Goal: Transaction & Acquisition: Book appointment/travel/reservation

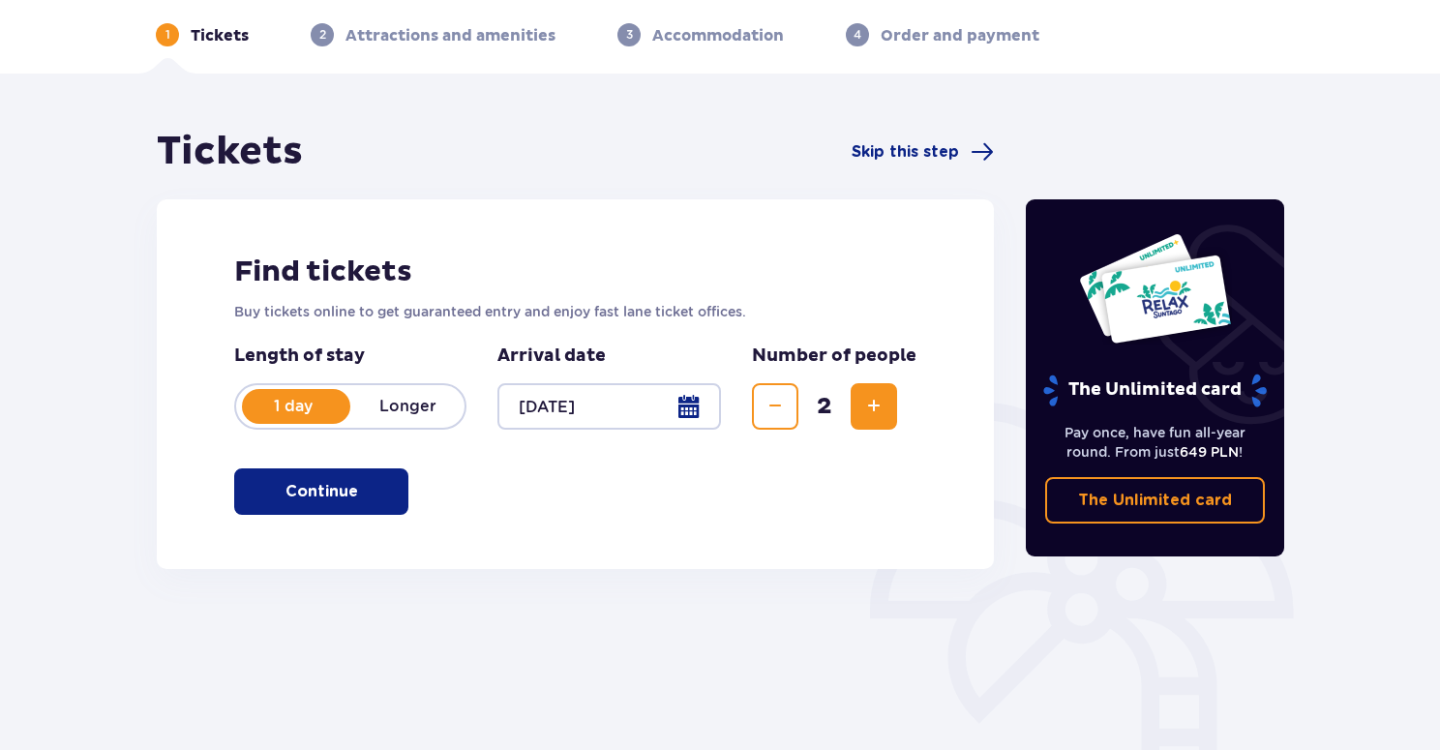
scroll to position [79, 0]
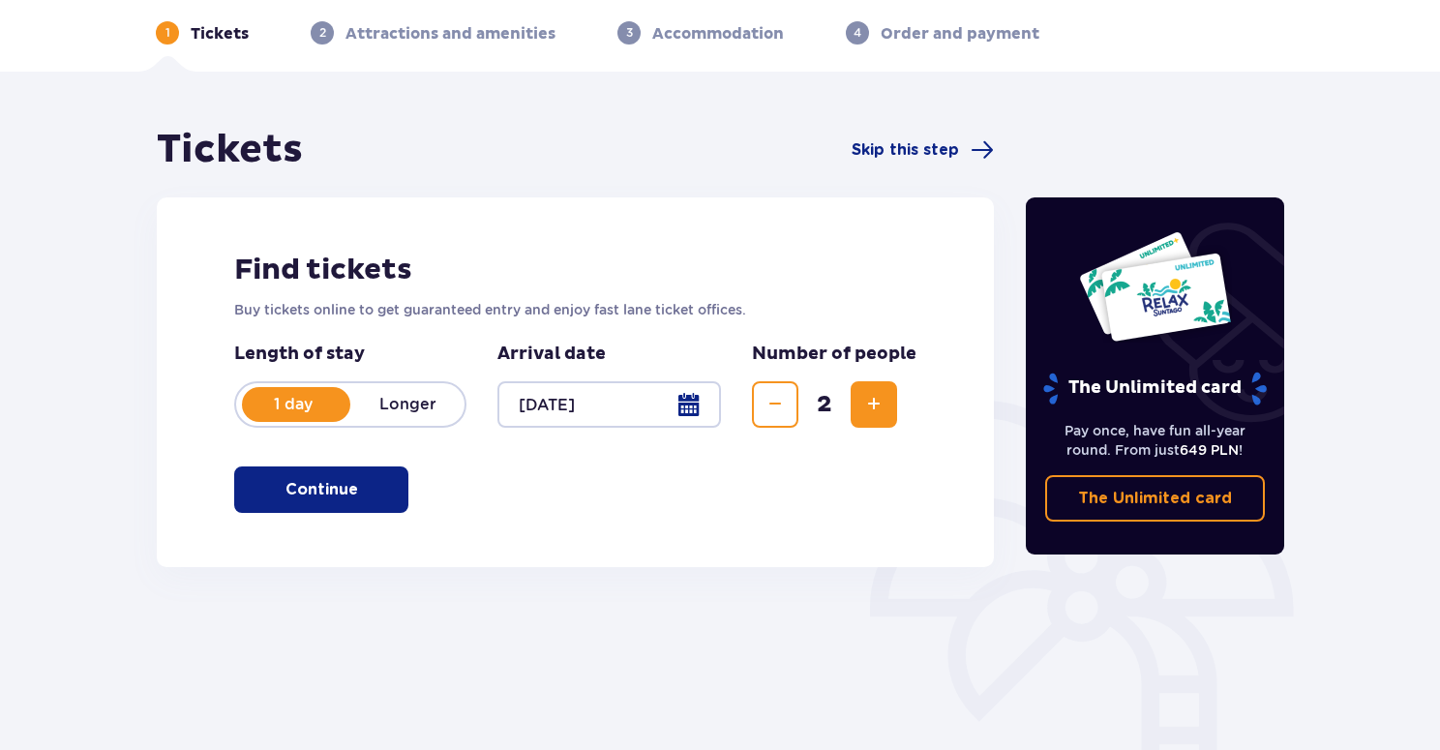
click at [371, 492] on span "button" at bounding box center [361, 489] width 23 height 23
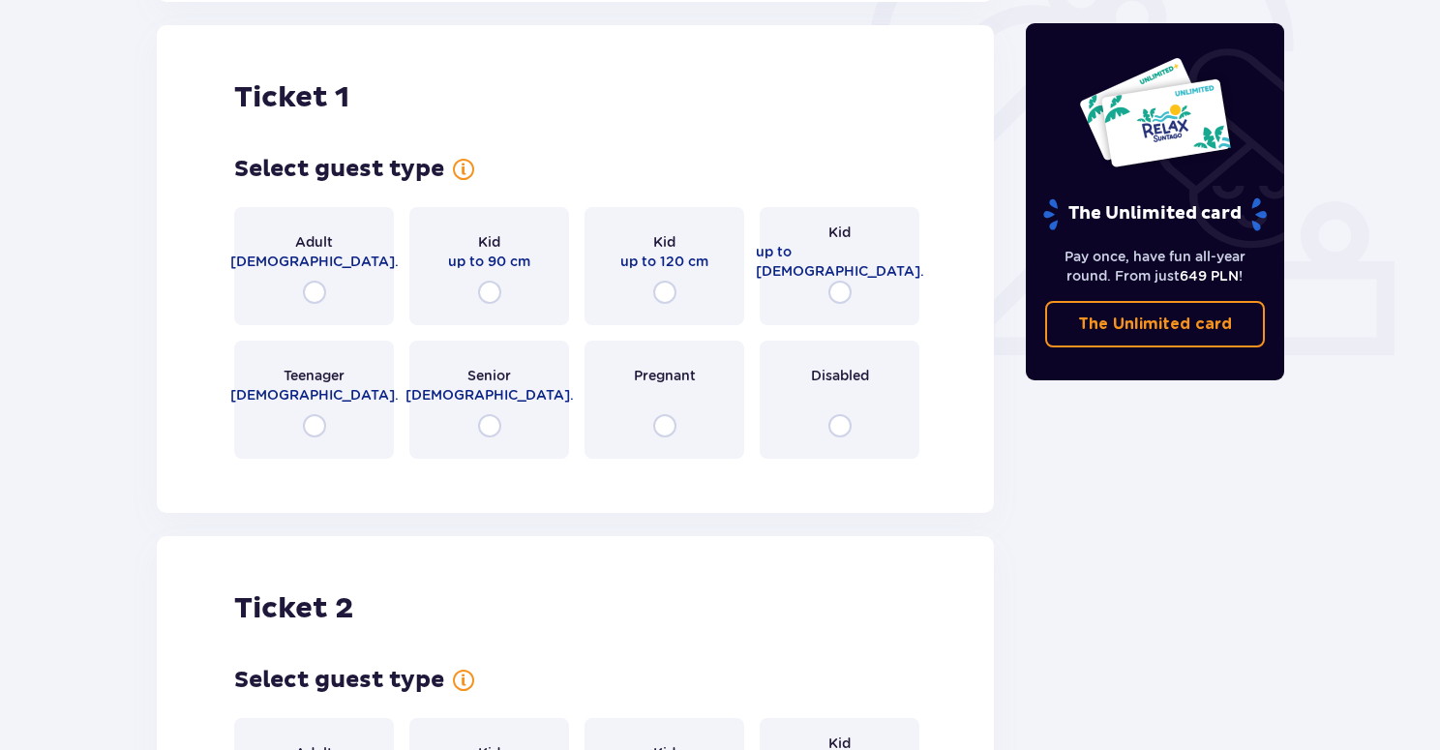
scroll to position [646, 0]
click at [331, 292] on div "Adult [DEMOGRAPHIC_DATA]." at bounding box center [314, 264] width 160 height 118
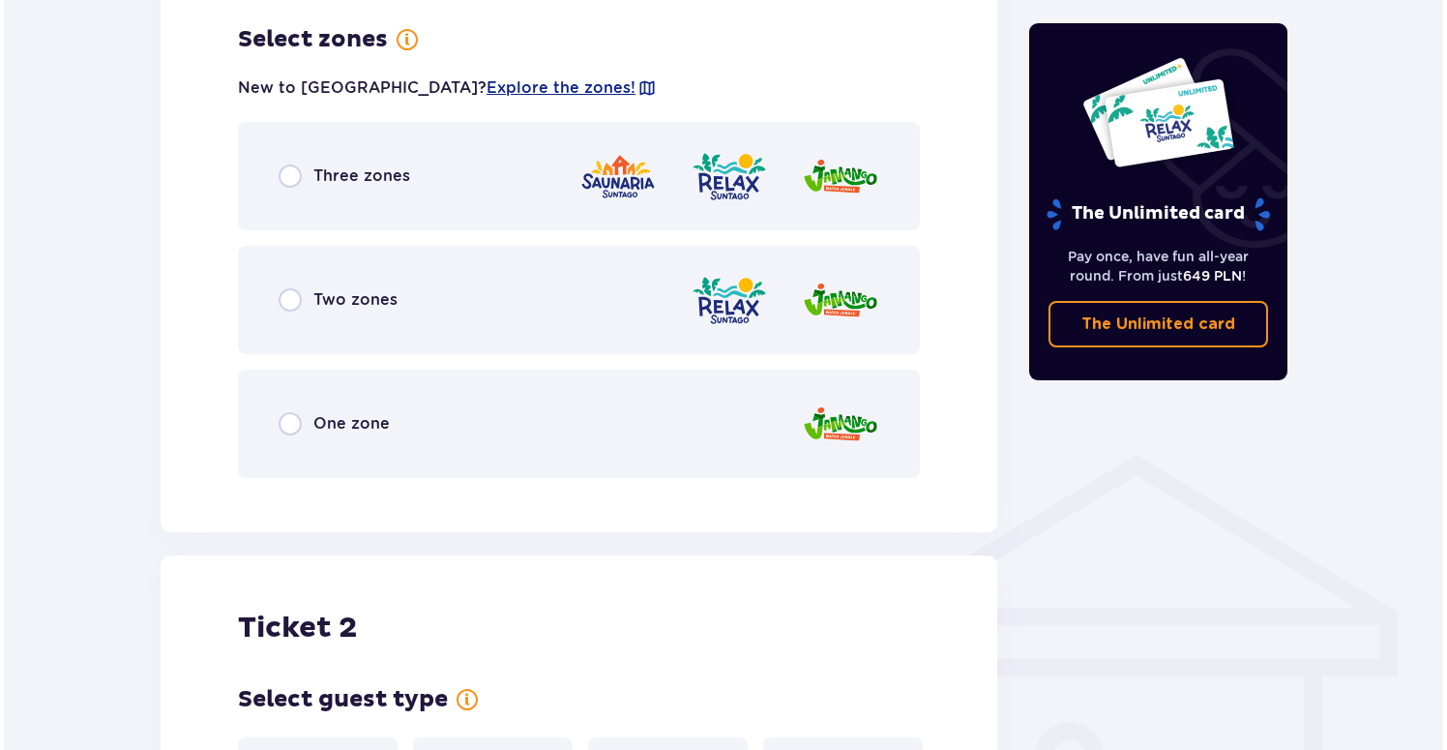
scroll to position [1118, 0]
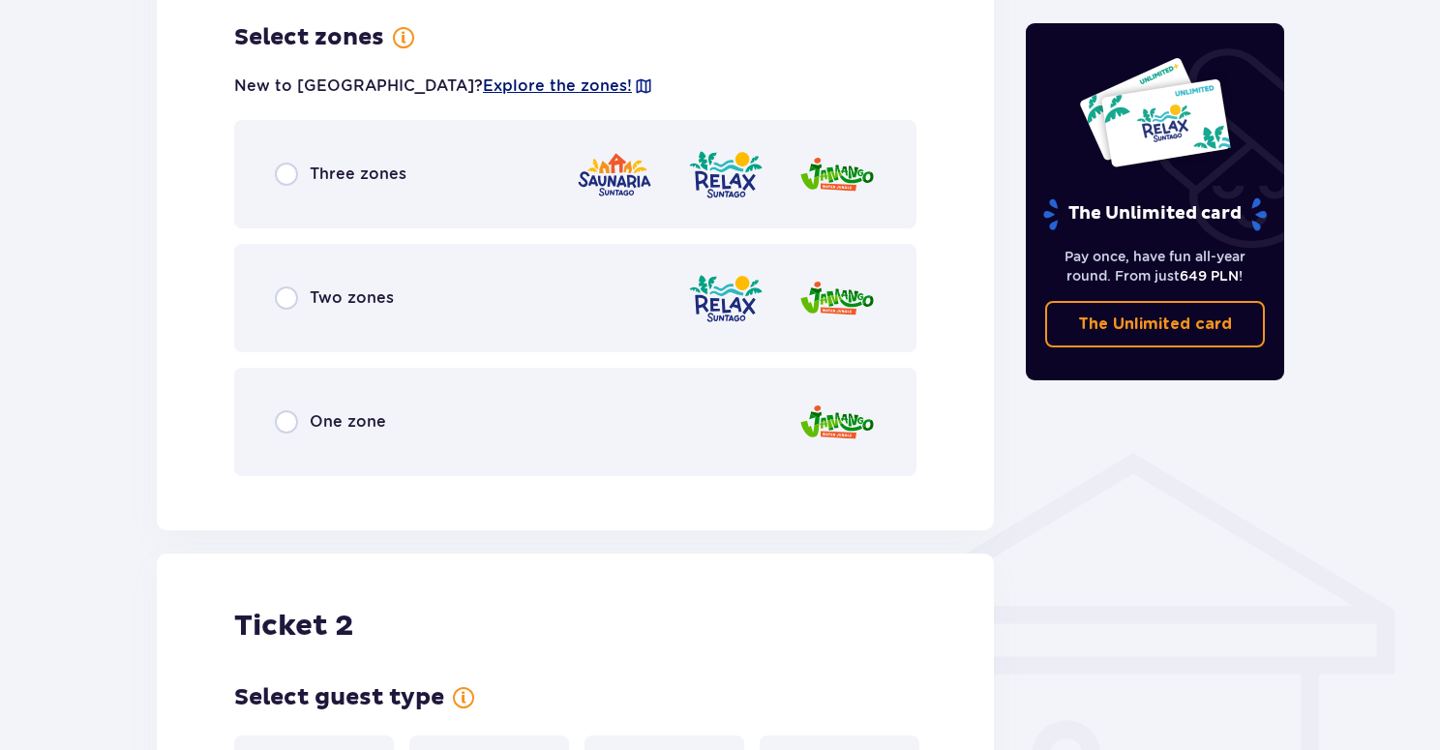
click at [483, 87] on span "Explore the zones!" at bounding box center [557, 85] width 149 height 21
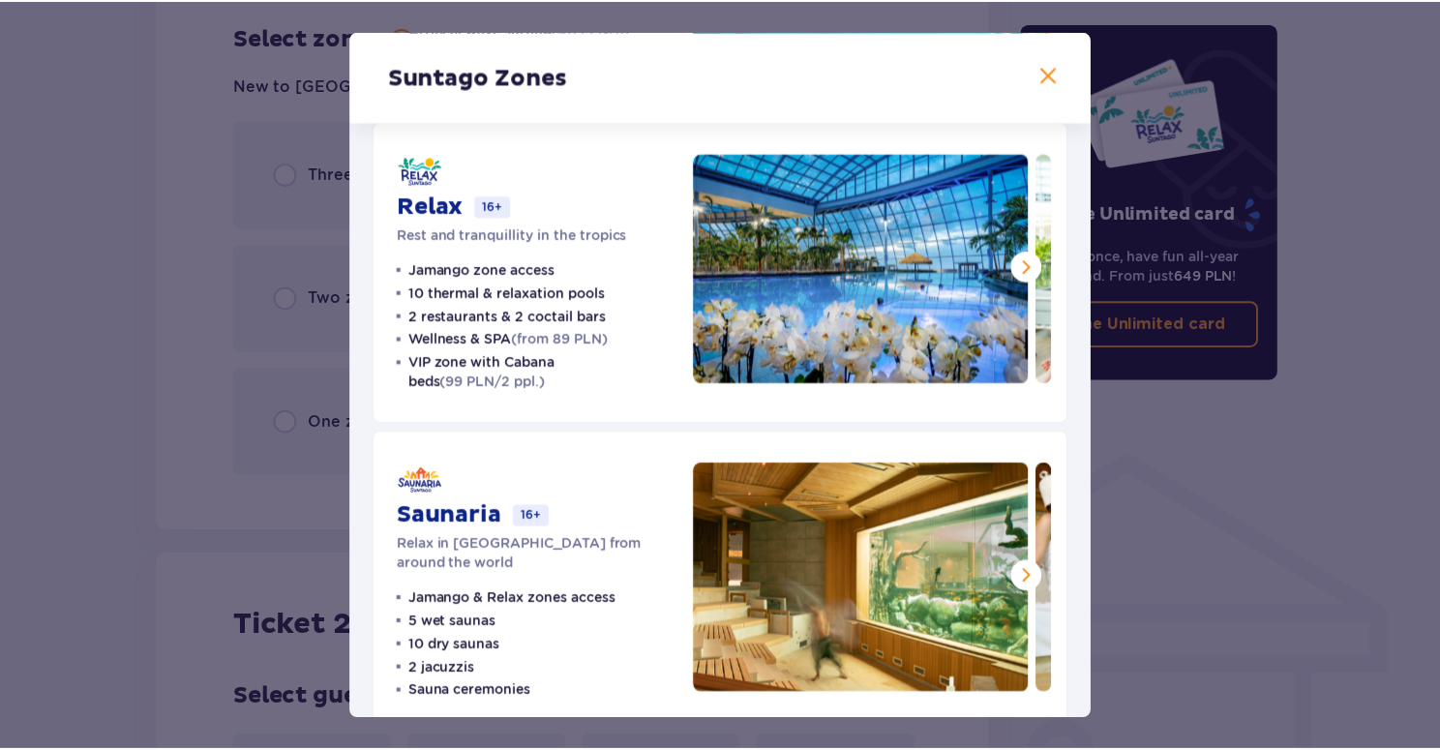
scroll to position [363, 0]
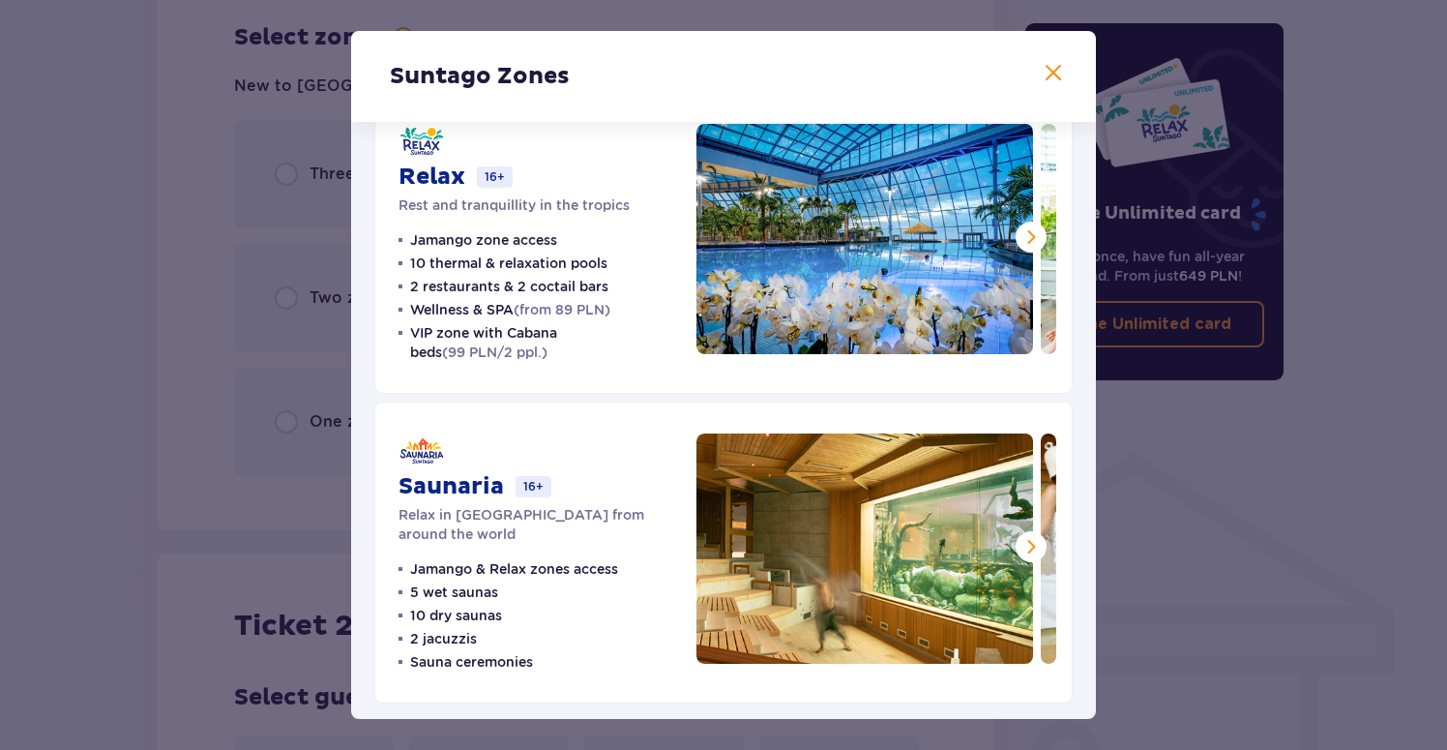
click at [1028, 547] on span at bounding box center [1031, 546] width 23 height 23
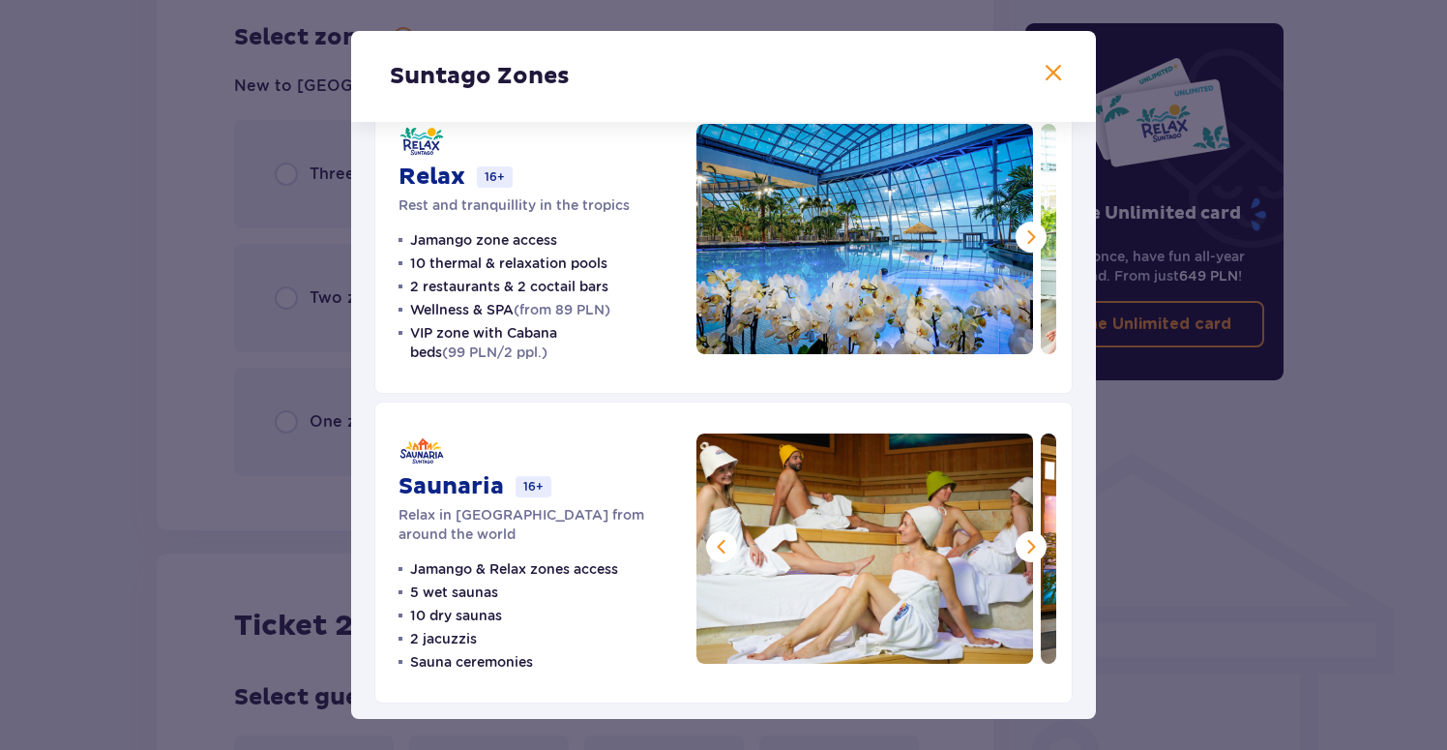
click at [1028, 549] on span at bounding box center [1031, 546] width 23 height 23
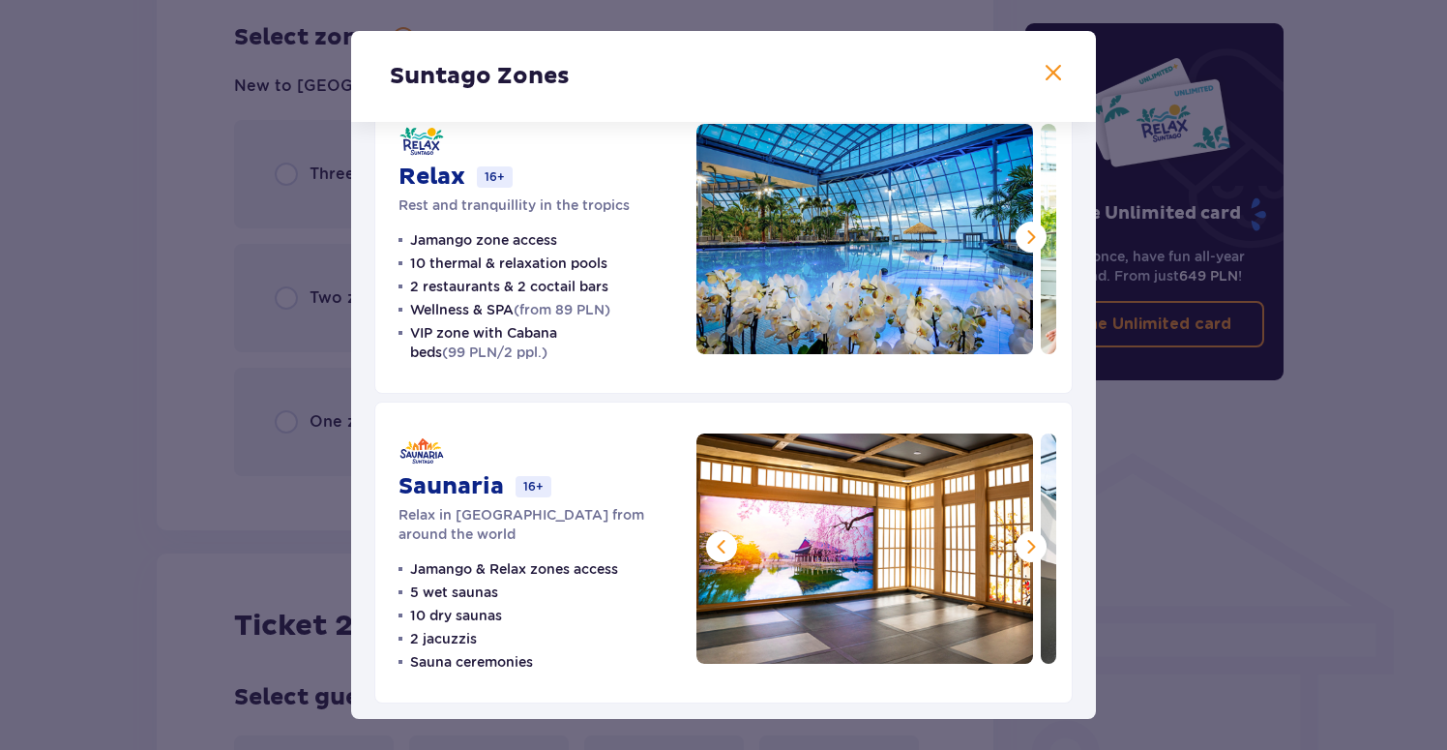
click at [1028, 549] on span at bounding box center [1031, 546] width 23 height 23
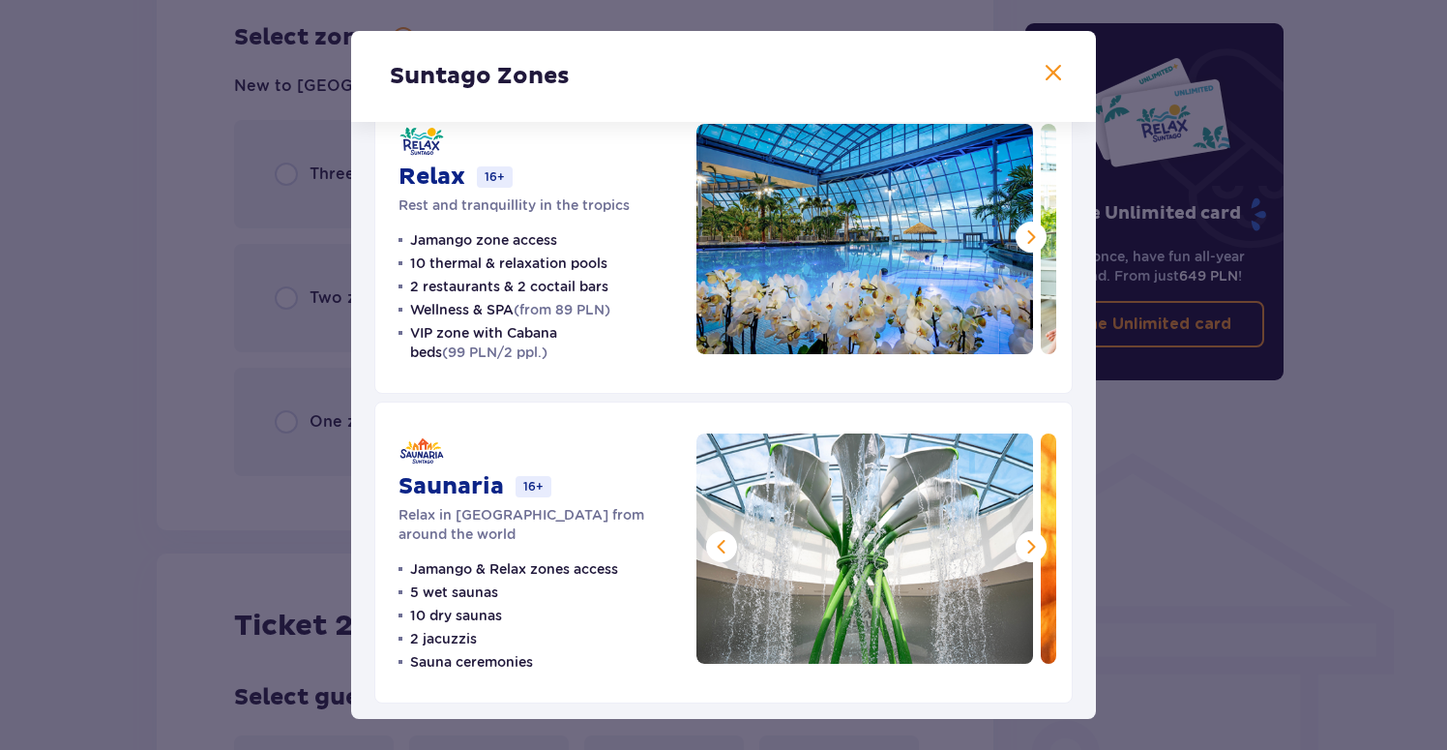
click at [1028, 549] on span at bounding box center [1031, 546] width 23 height 23
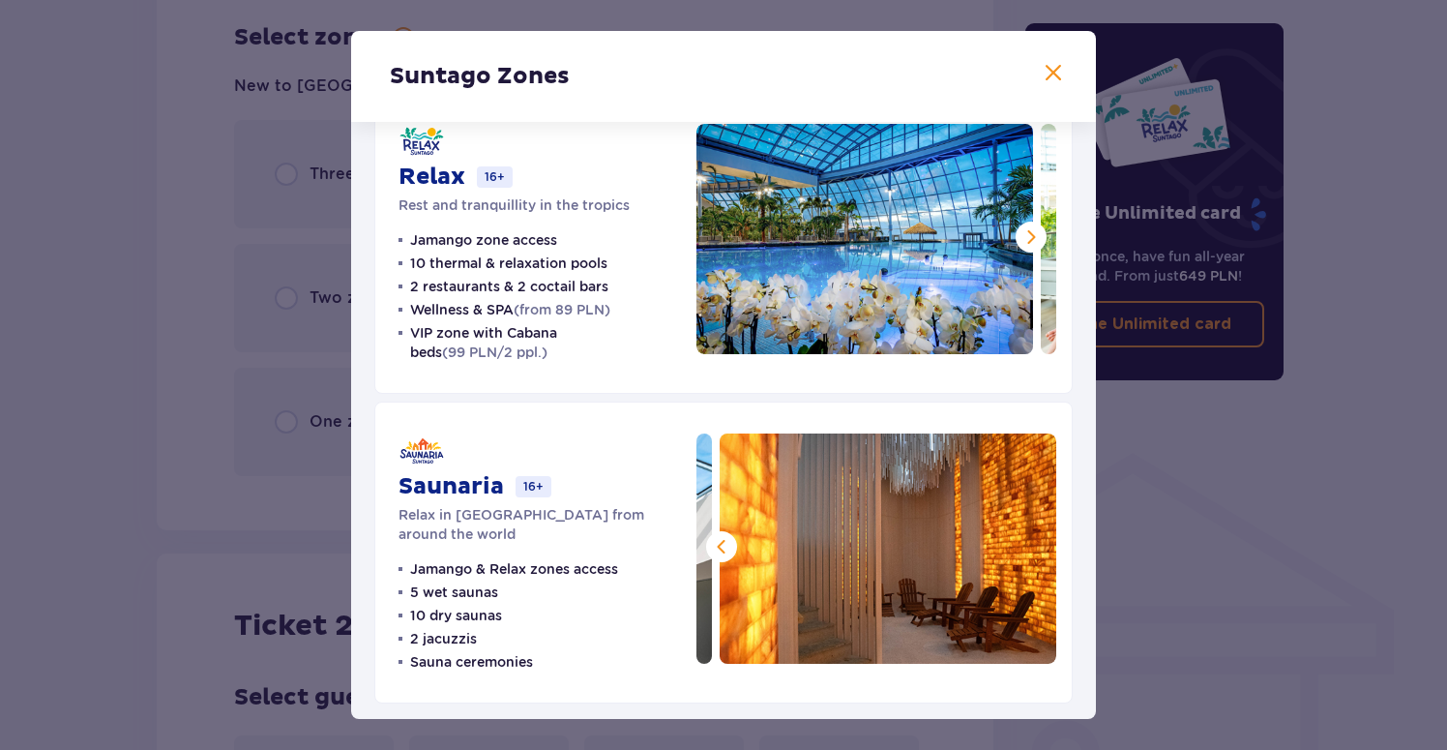
click at [1028, 549] on img at bounding box center [888, 548] width 337 height 230
click at [1042, 75] on span at bounding box center [1053, 73] width 23 height 23
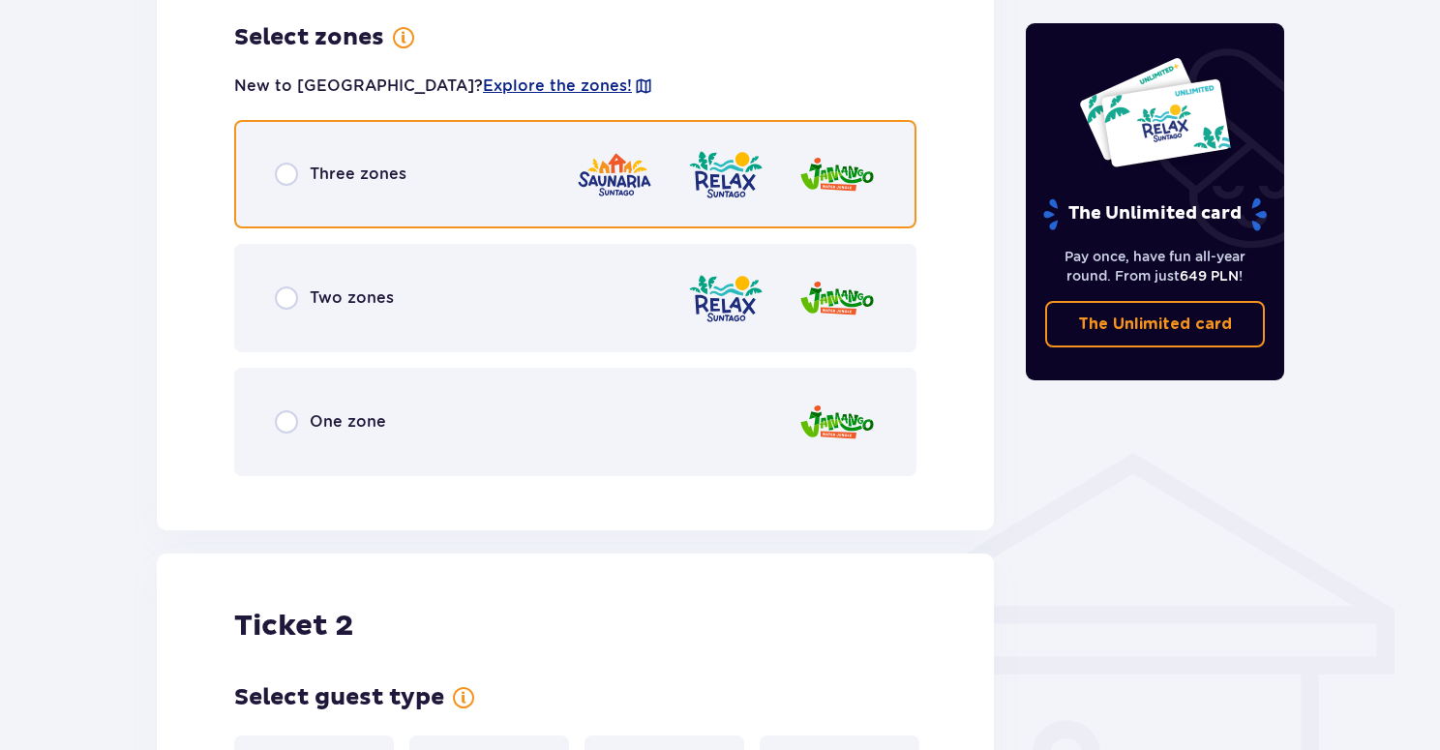
click at [287, 178] on input "radio" at bounding box center [286, 174] width 23 height 23
radio input "true"
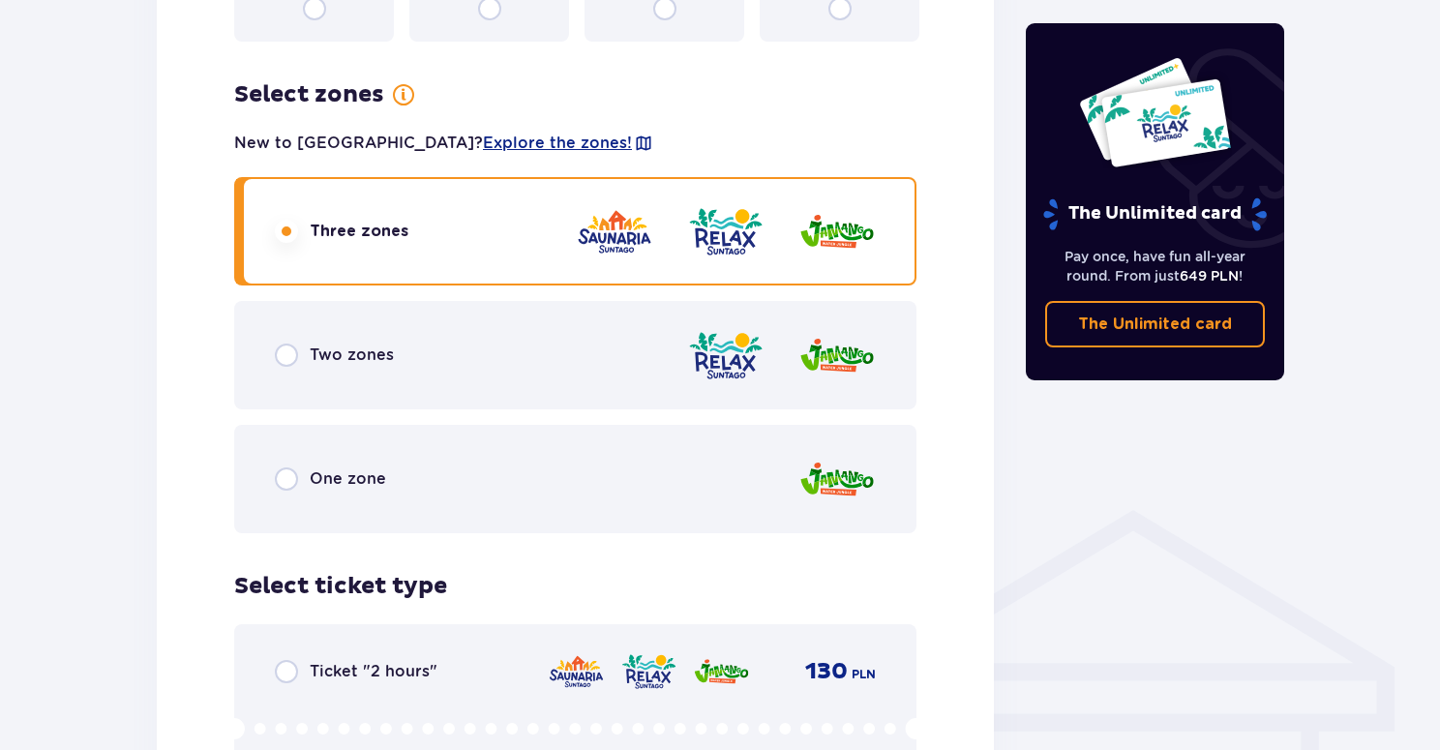
scroll to position [1063, 0]
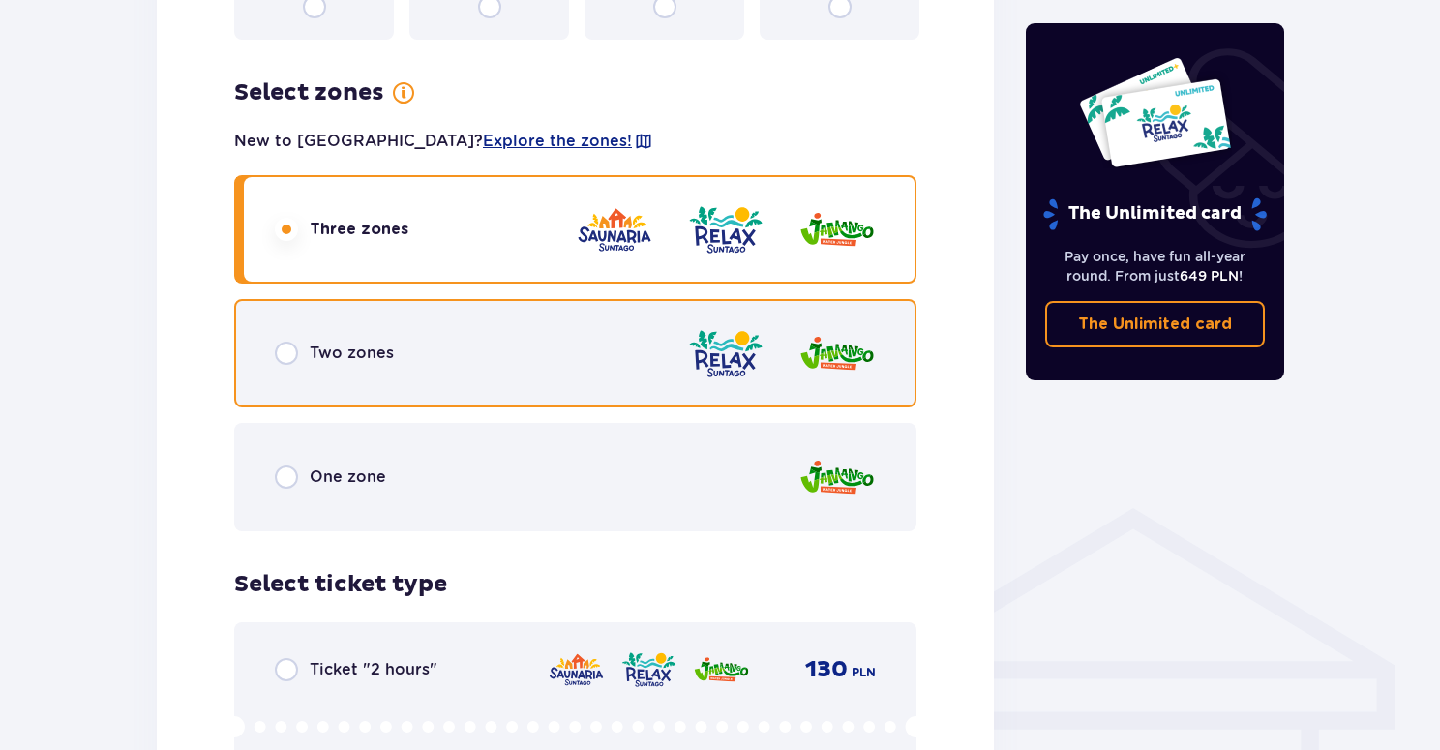
click at [285, 354] on input "radio" at bounding box center [286, 353] width 23 height 23
radio input "true"
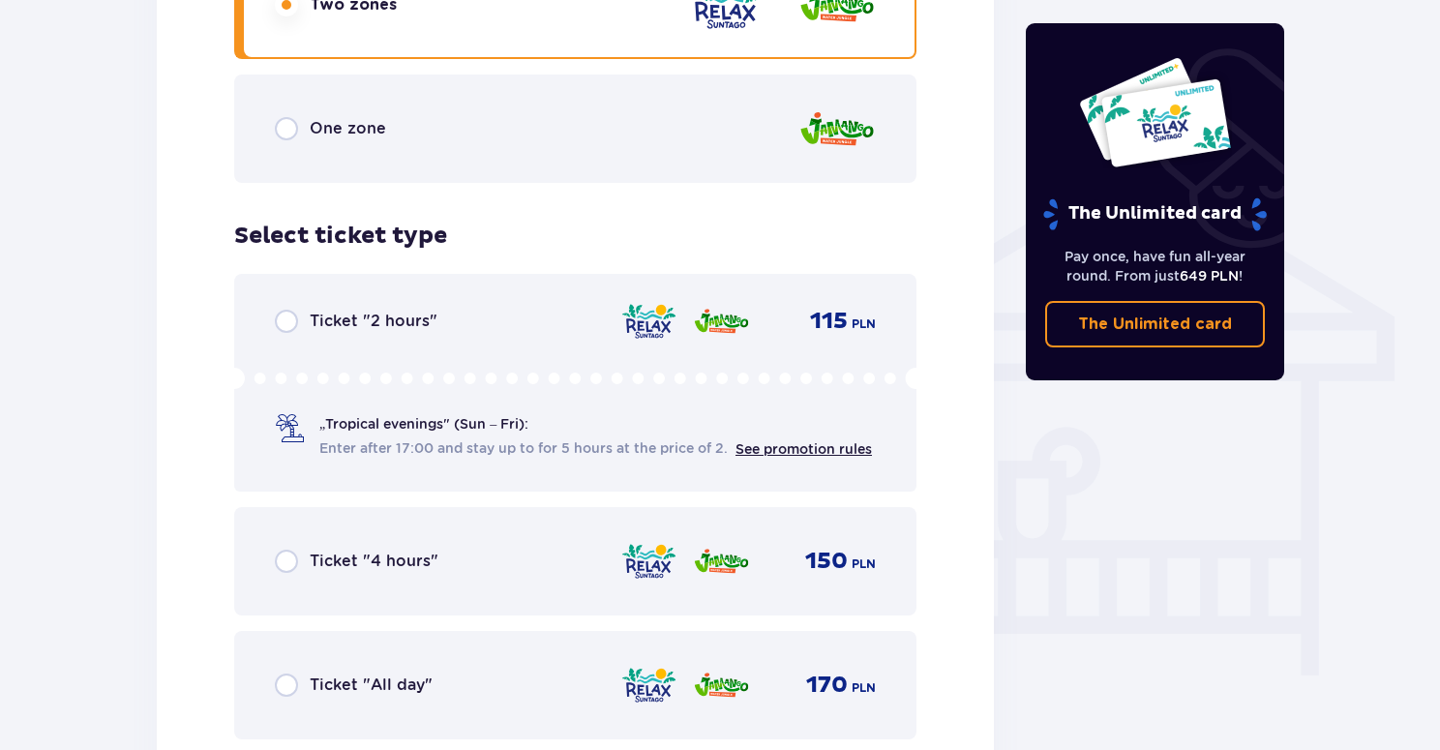
scroll to position [1434, 0]
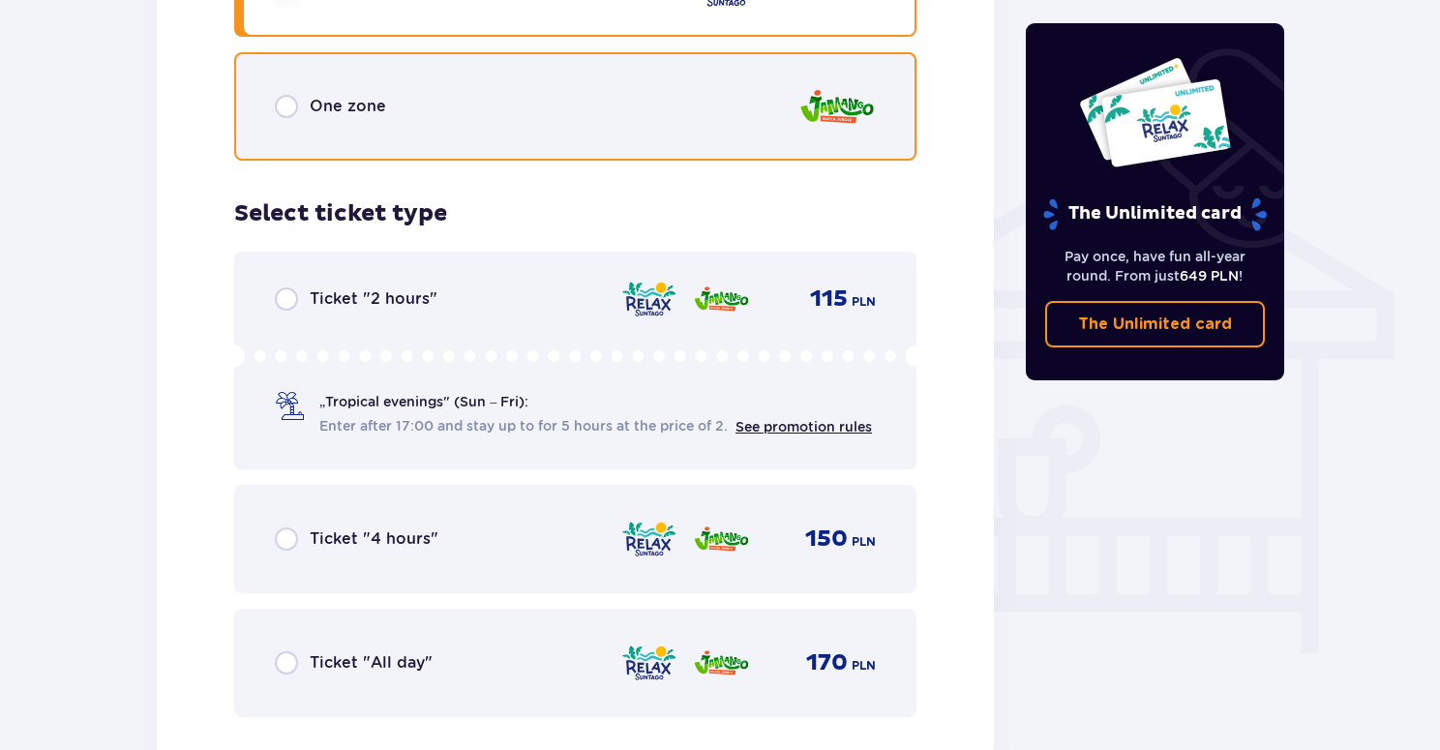
click at [285, 112] on input "radio" at bounding box center [286, 106] width 23 height 23
radio input "true"
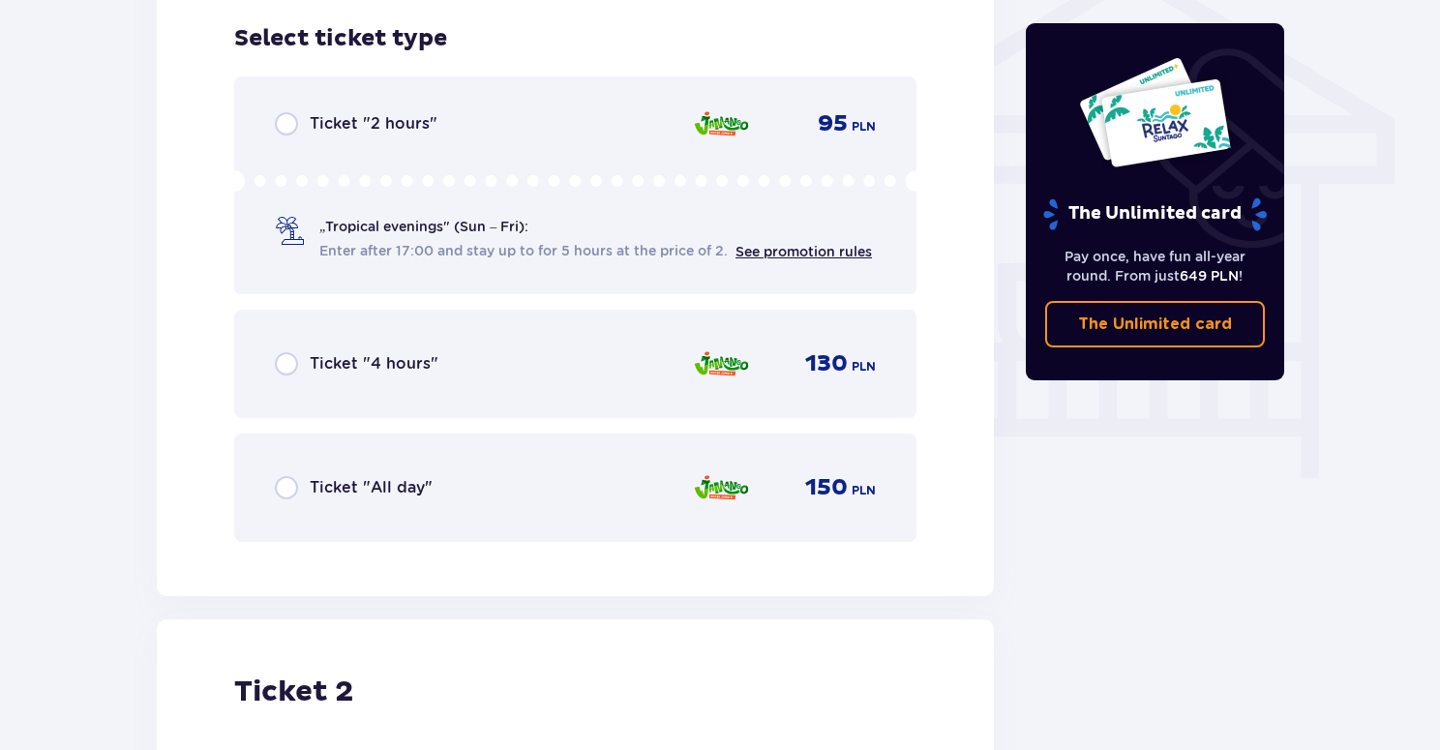
scroll to position [1610, 0]
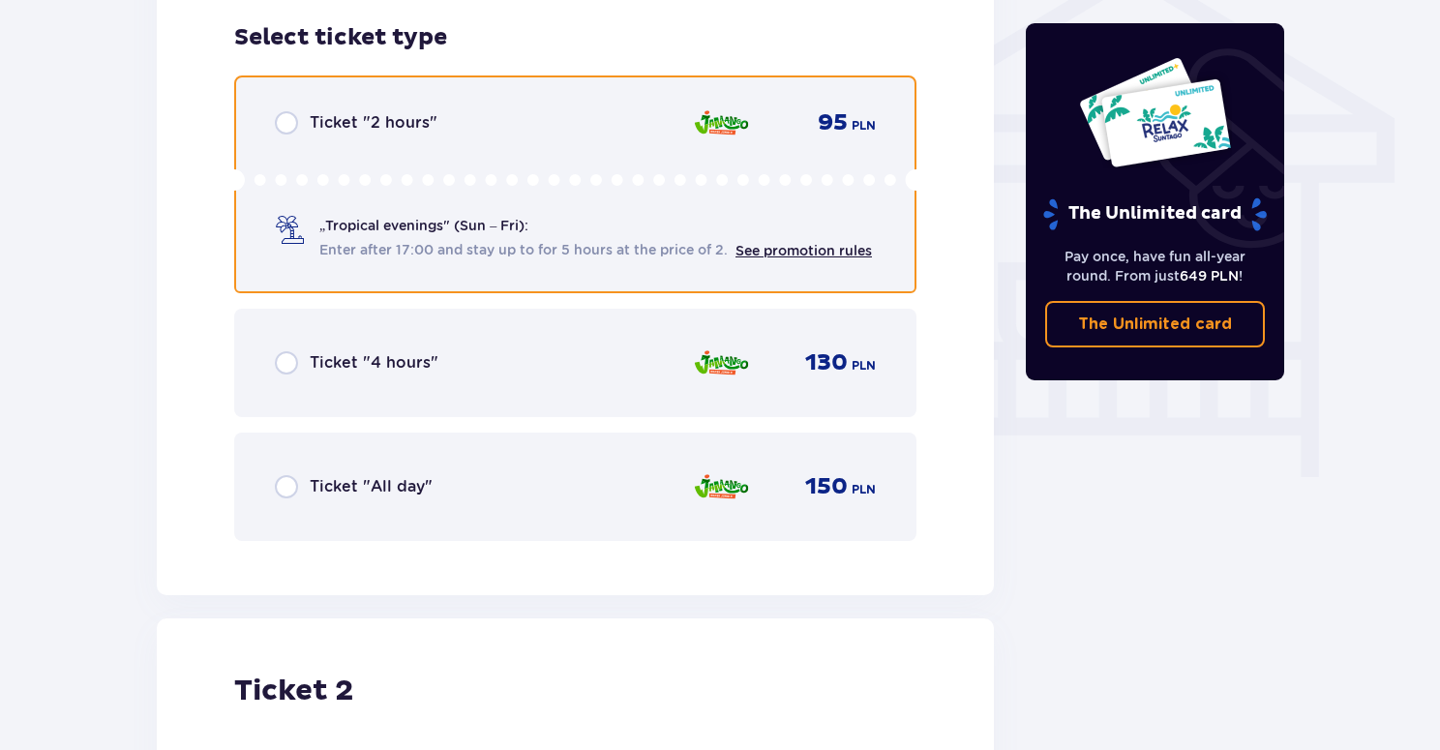
click at [283, 131] on input "radio" at bounding box center [286, 122] width 23 height 23
radio input "true"
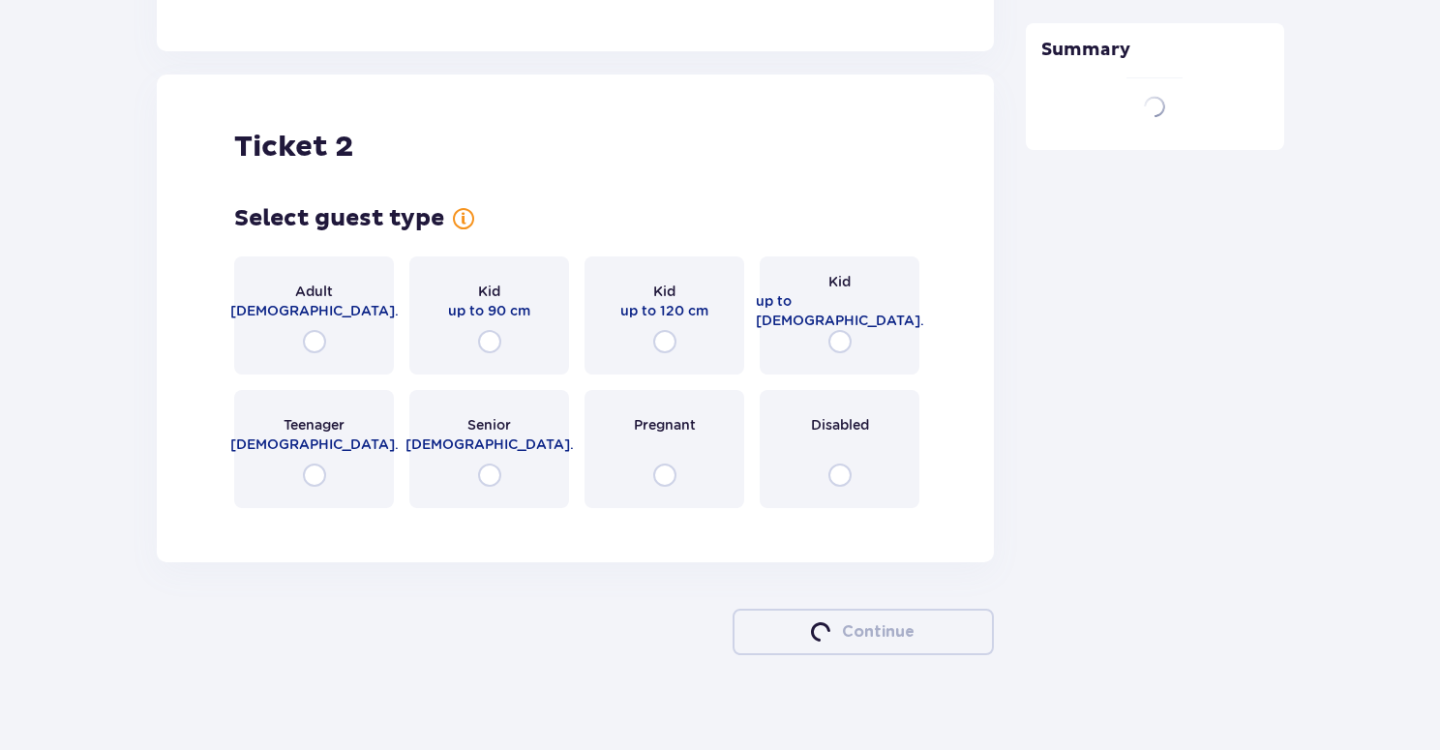
scroll to position [2175, 0]
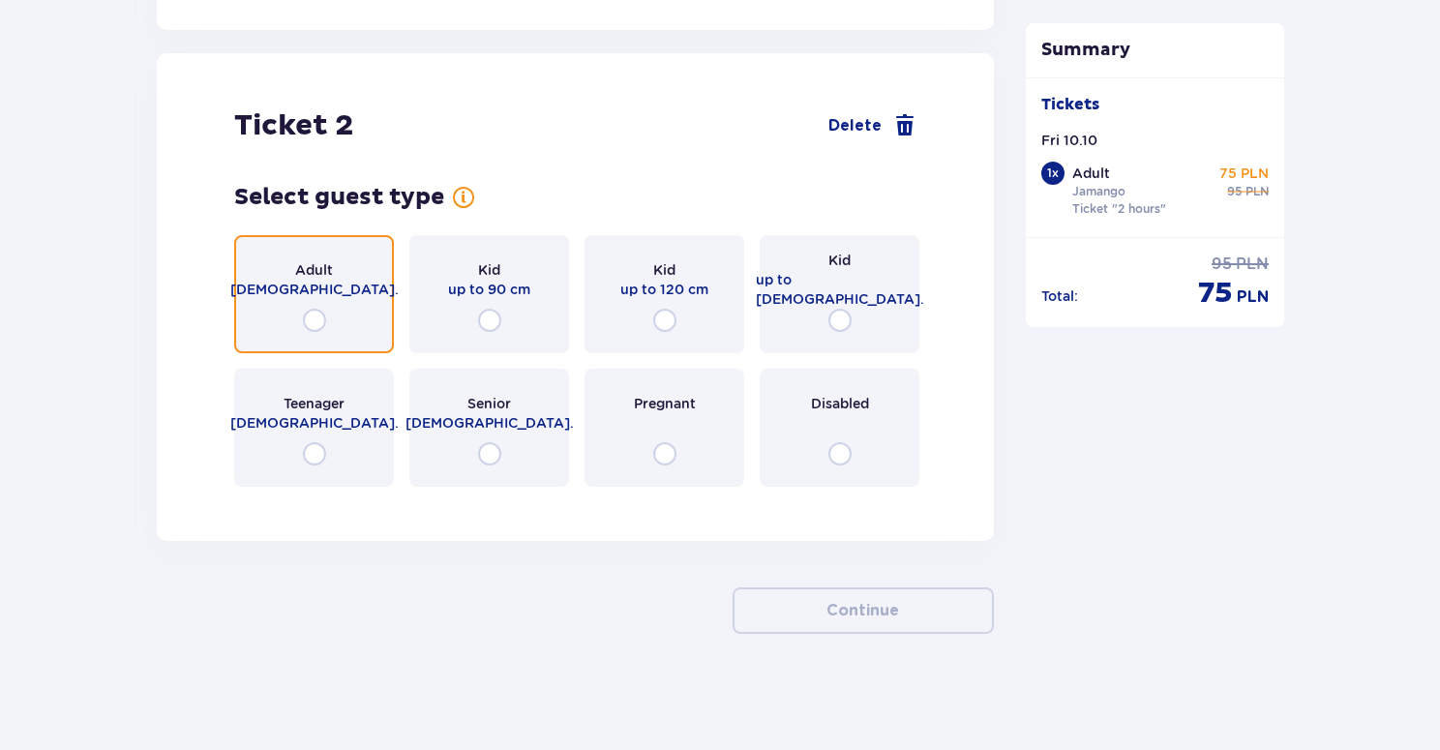
click at [313, 312] on input "radio" at bounding box center [314, 320] width 23 height 23
radio input "true"
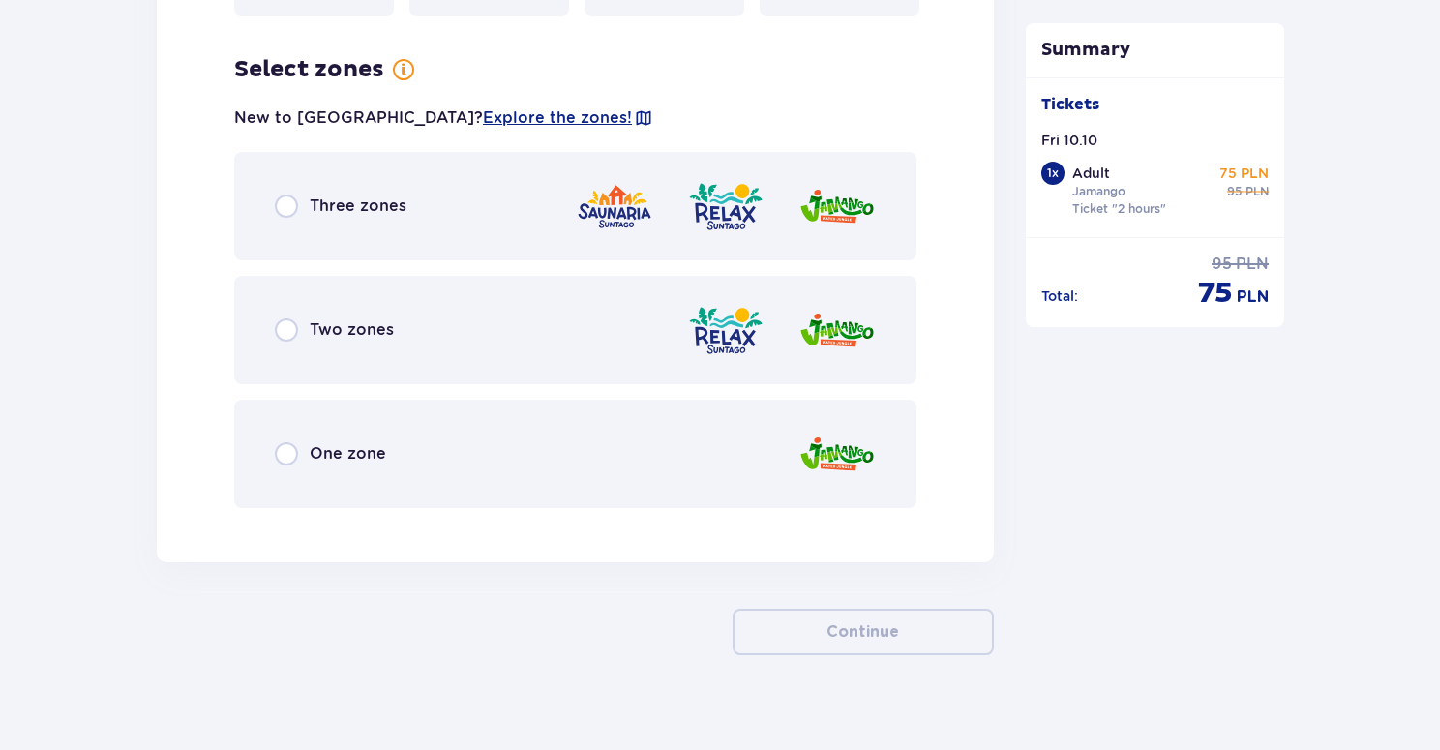
scroll to position [2667, 0]
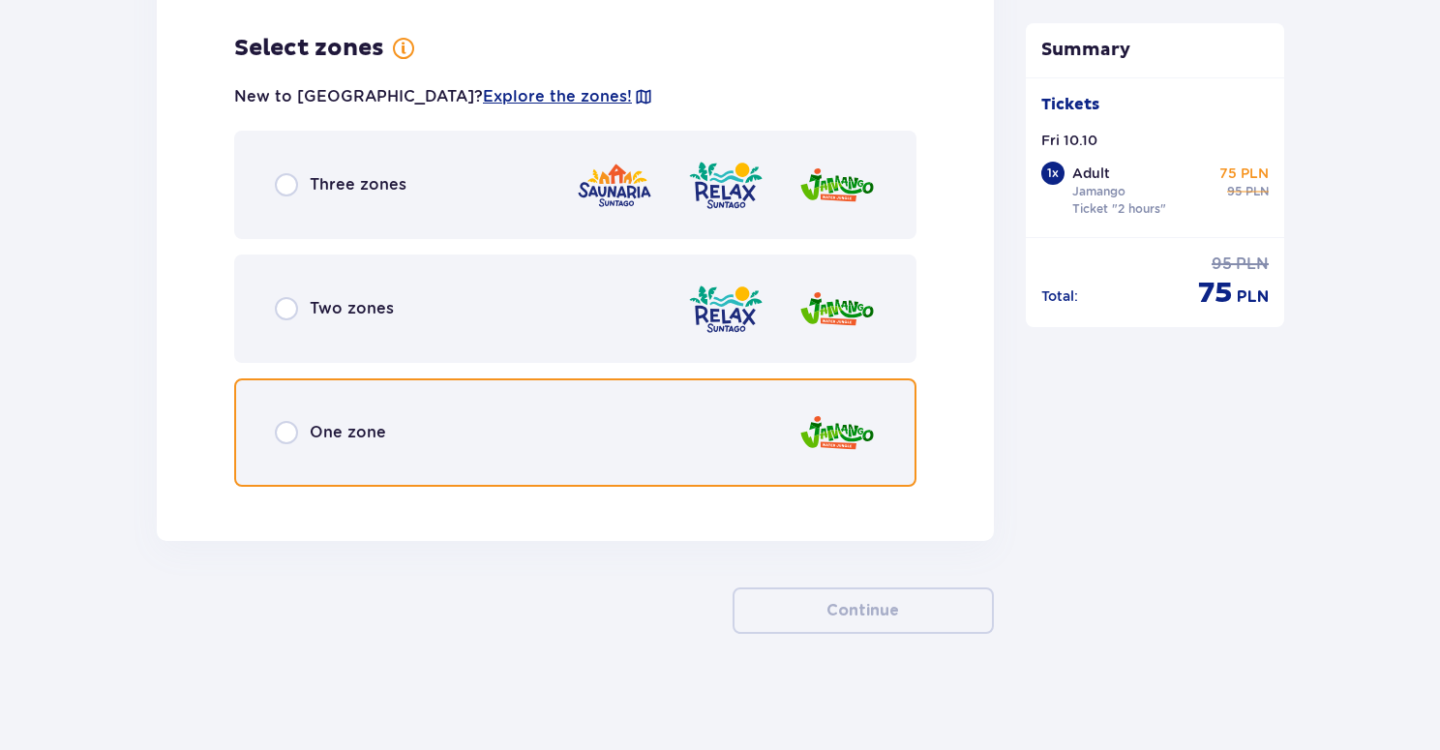
click at [283, 432] on input "radio" at bounding box center [286, 432] width 23 height 23
radio input "true"
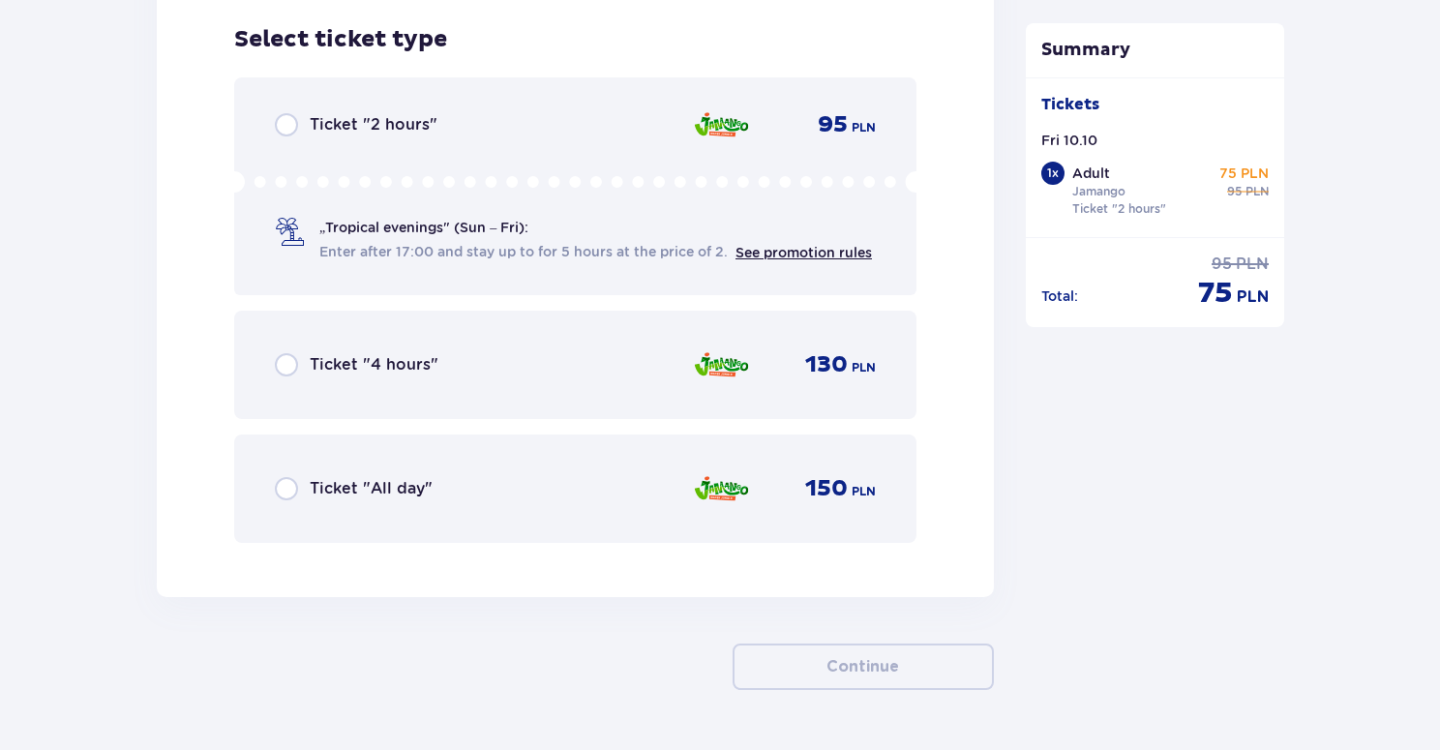
scroll to position [3169, 0]
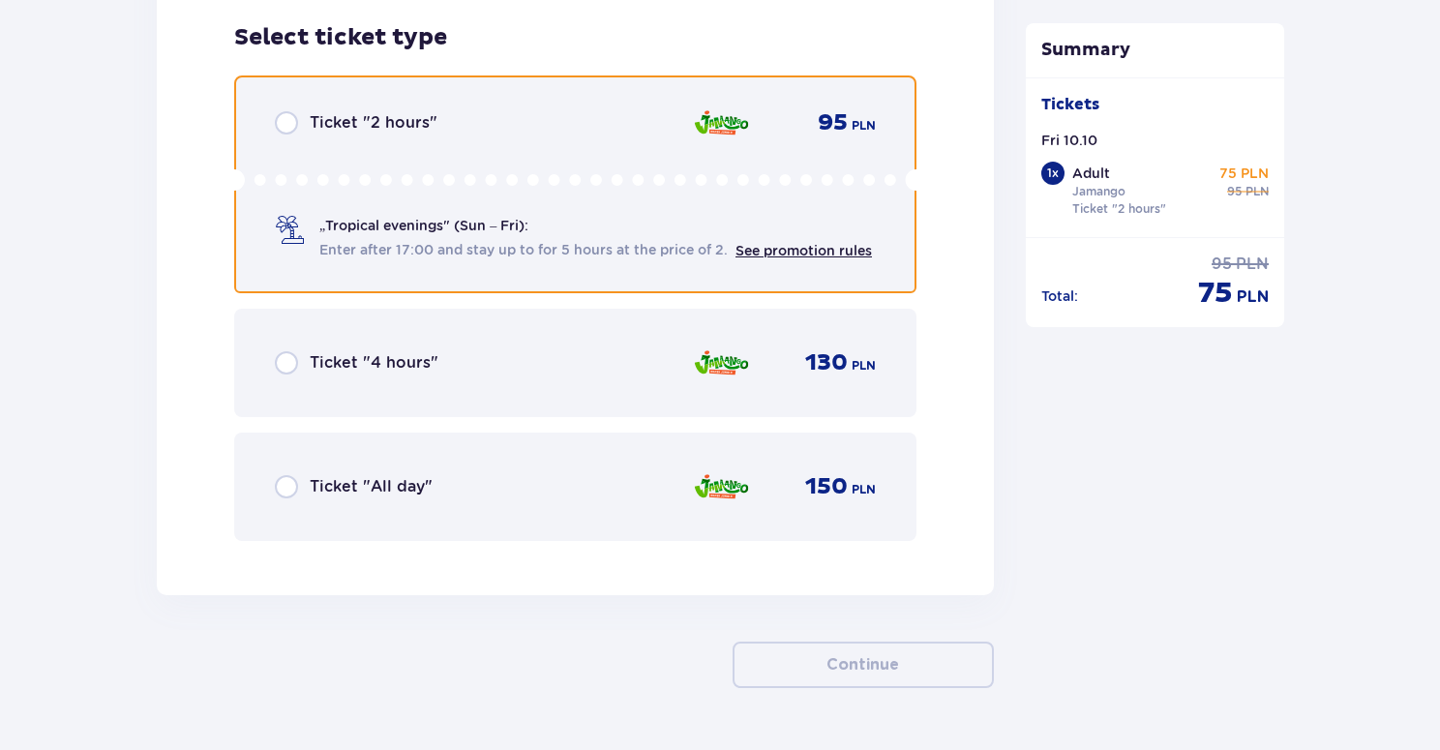
click at [282, 128] on input "radio" at bounding box center [286, 122] width 23 height 23
radio input "true"
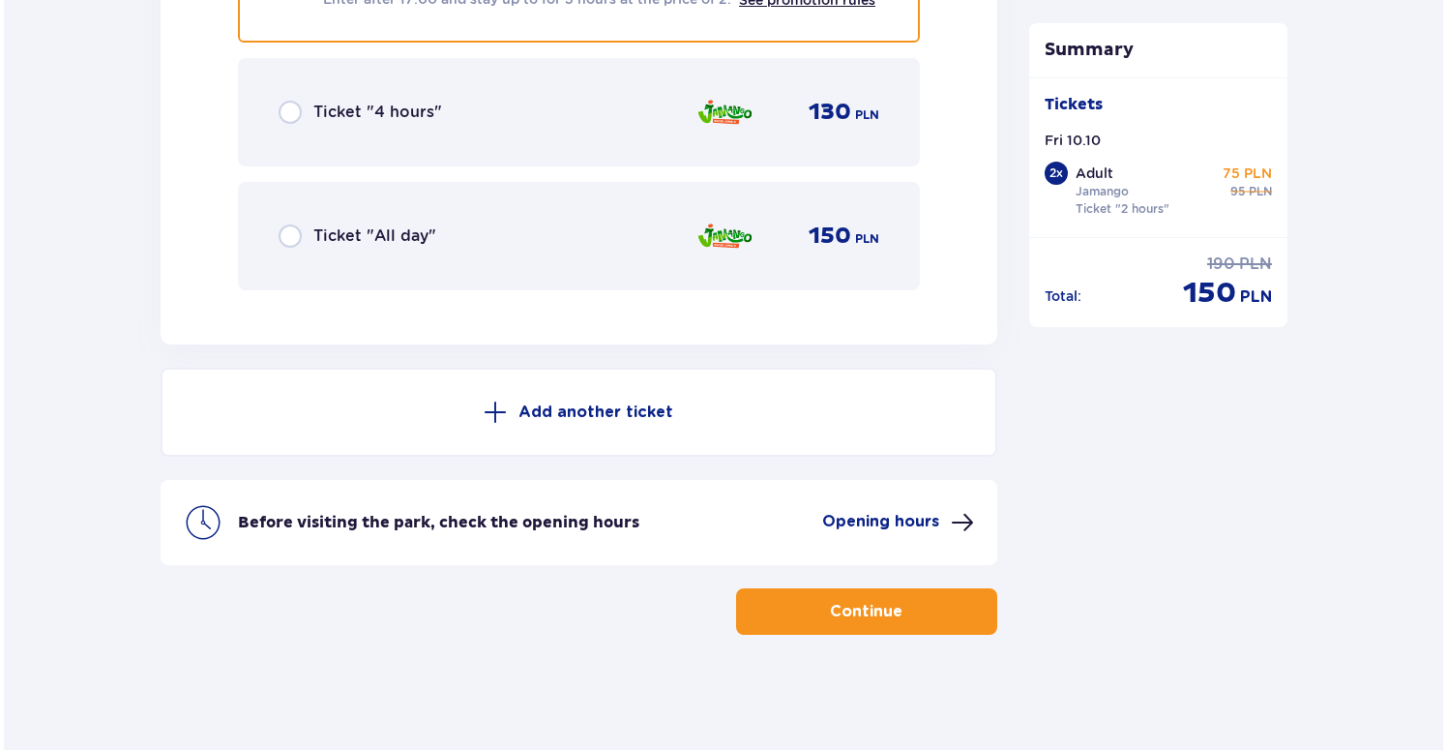
scroll to position [3420, 0]
click at [866, 523] on p "Opening hours" at bounding box center [877, 520] width 117 height 21
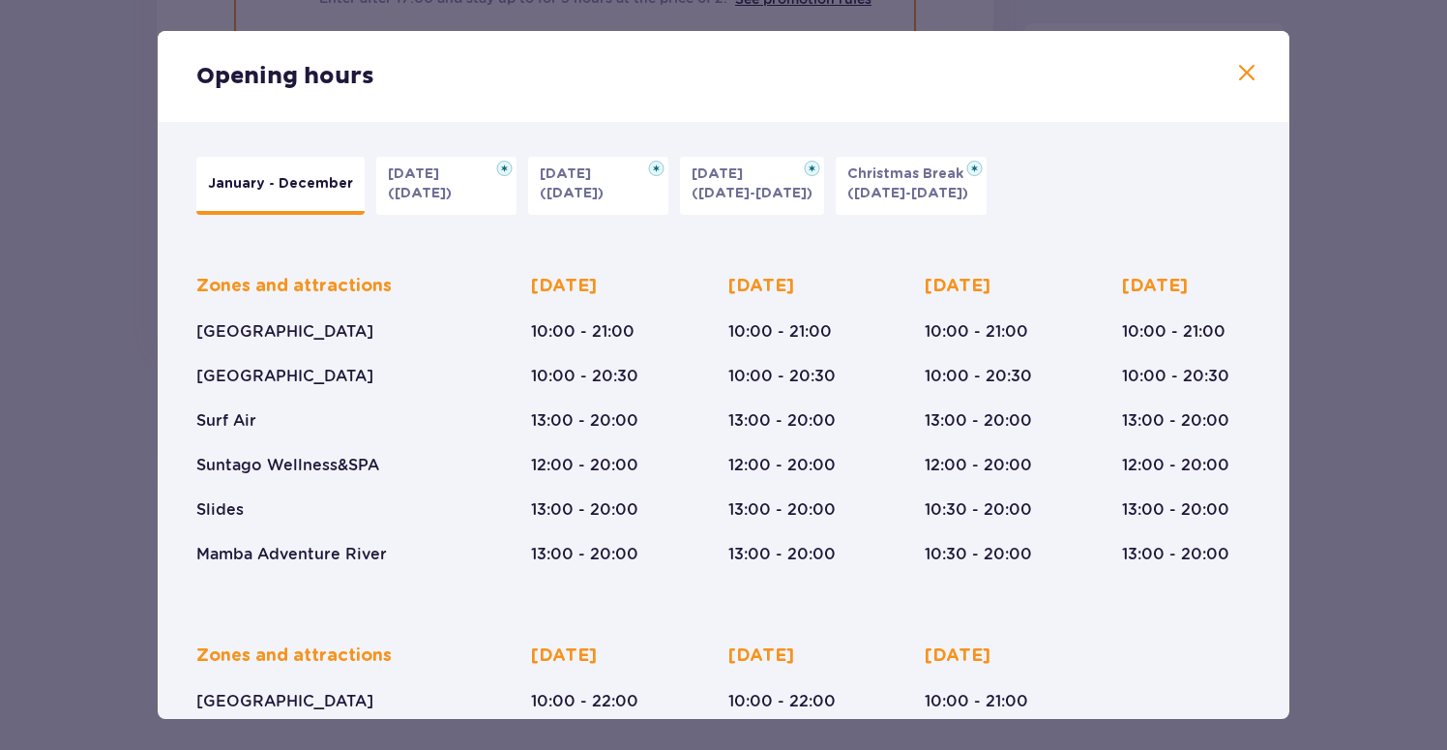
click at [1249, 80] on span at bounding box center [1247, 73] width 23 height 23
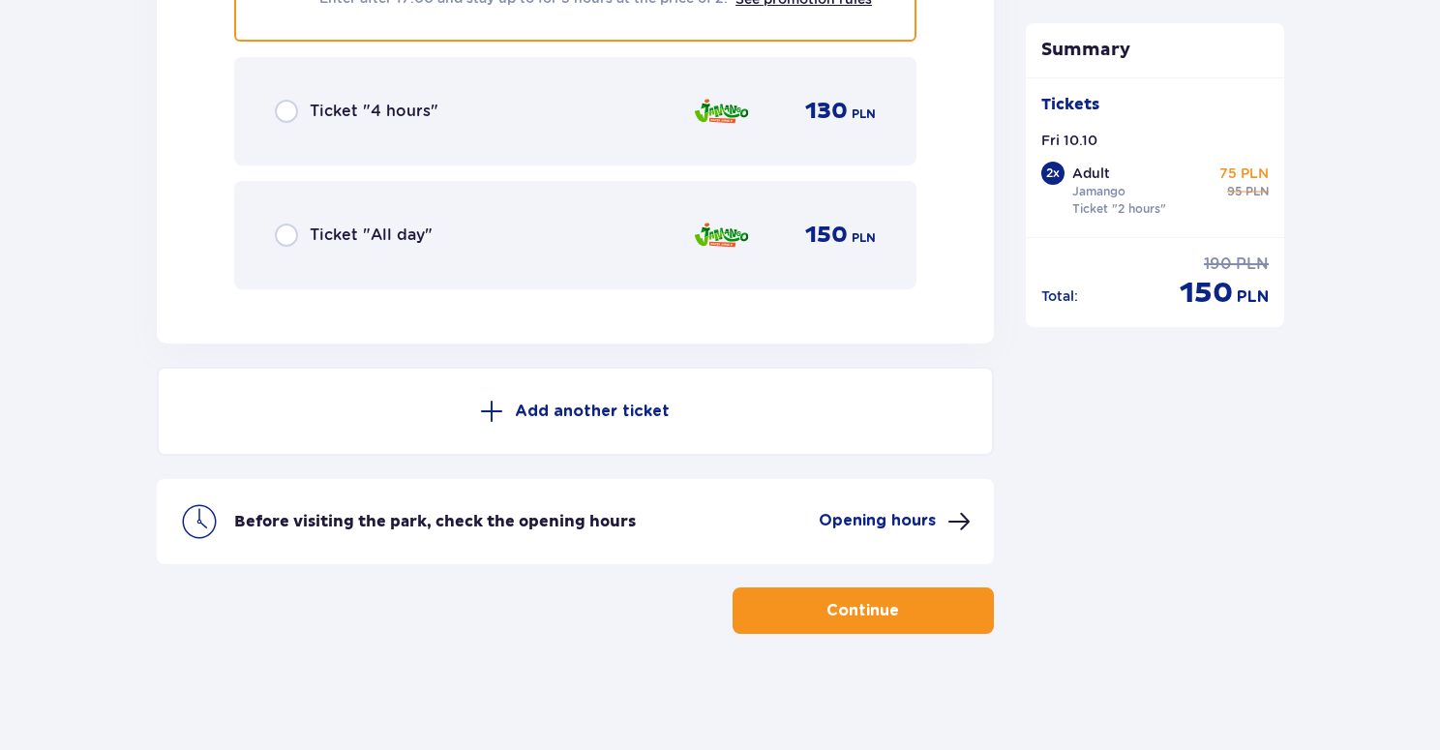
click at [871, 617] on p "Continue" at bounding box center [862, 610] width 73 height 21
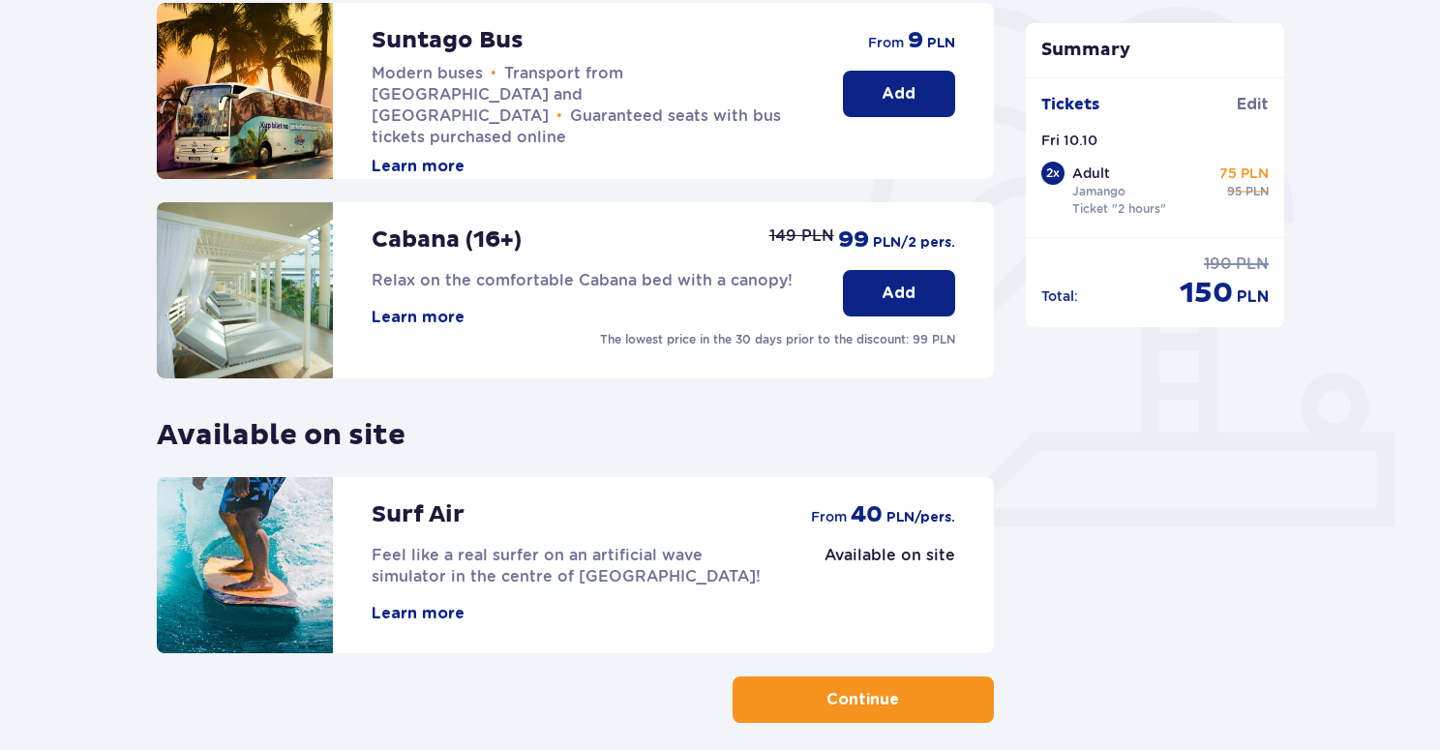
scroll to position [513, 0]
